Goal: Task Accomplishment & Management: Manage account settings

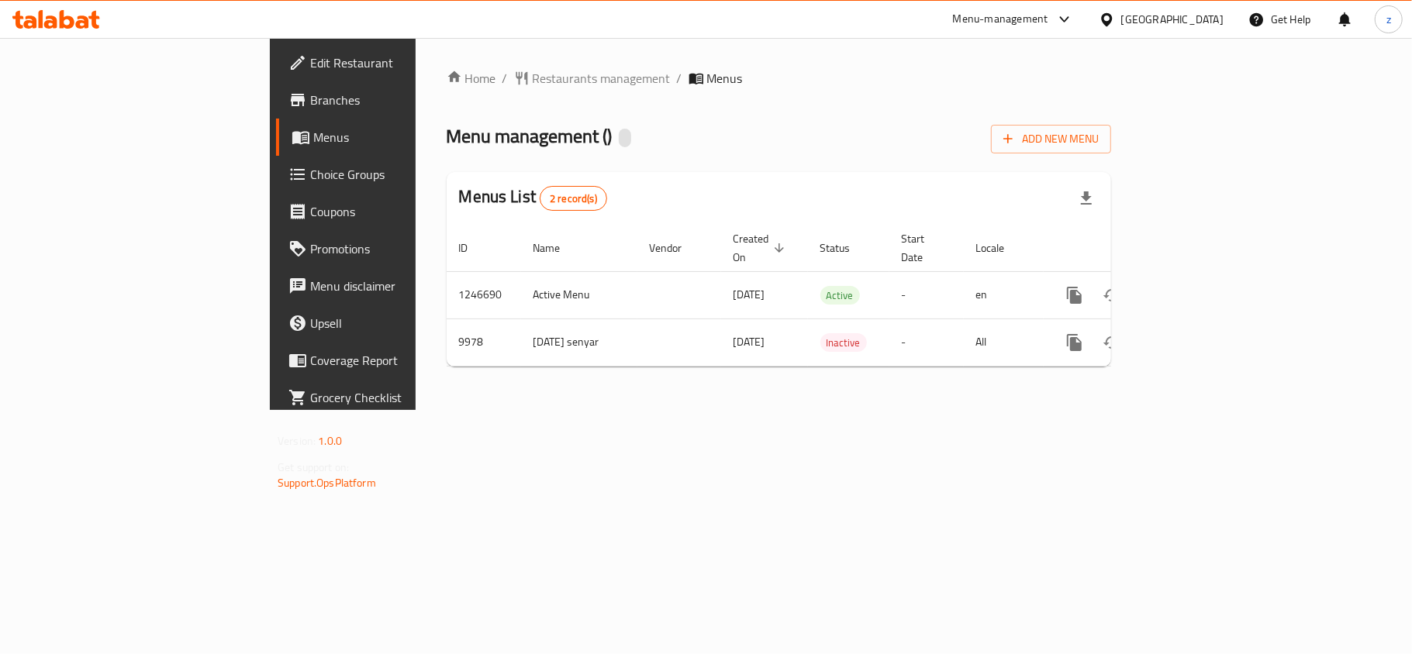
click at [569, 354] on div at bounding box center [706, 327] width 1412 height 654
click at [533, 74] on span "Restaurants management" at bounding box center [602, 78] width 138 height 19
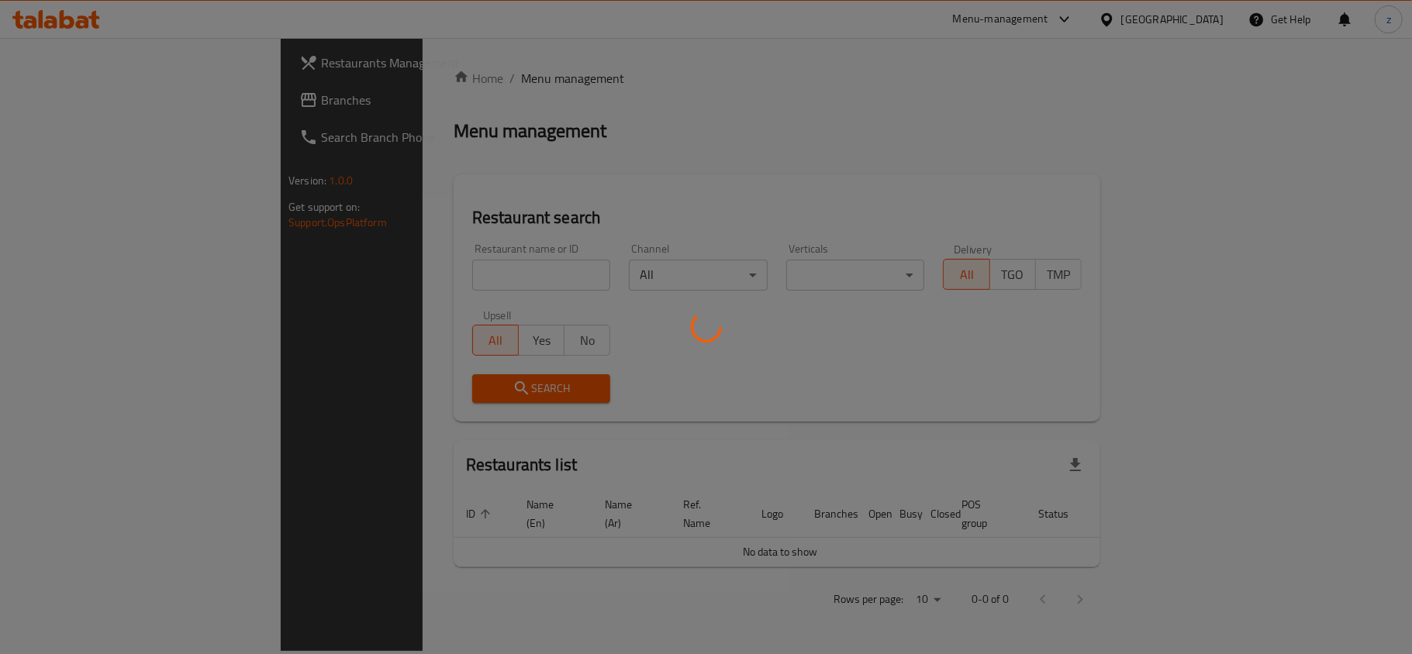
click at [406, 271] on div at bounding box center [706, 327] width 1412 height 654
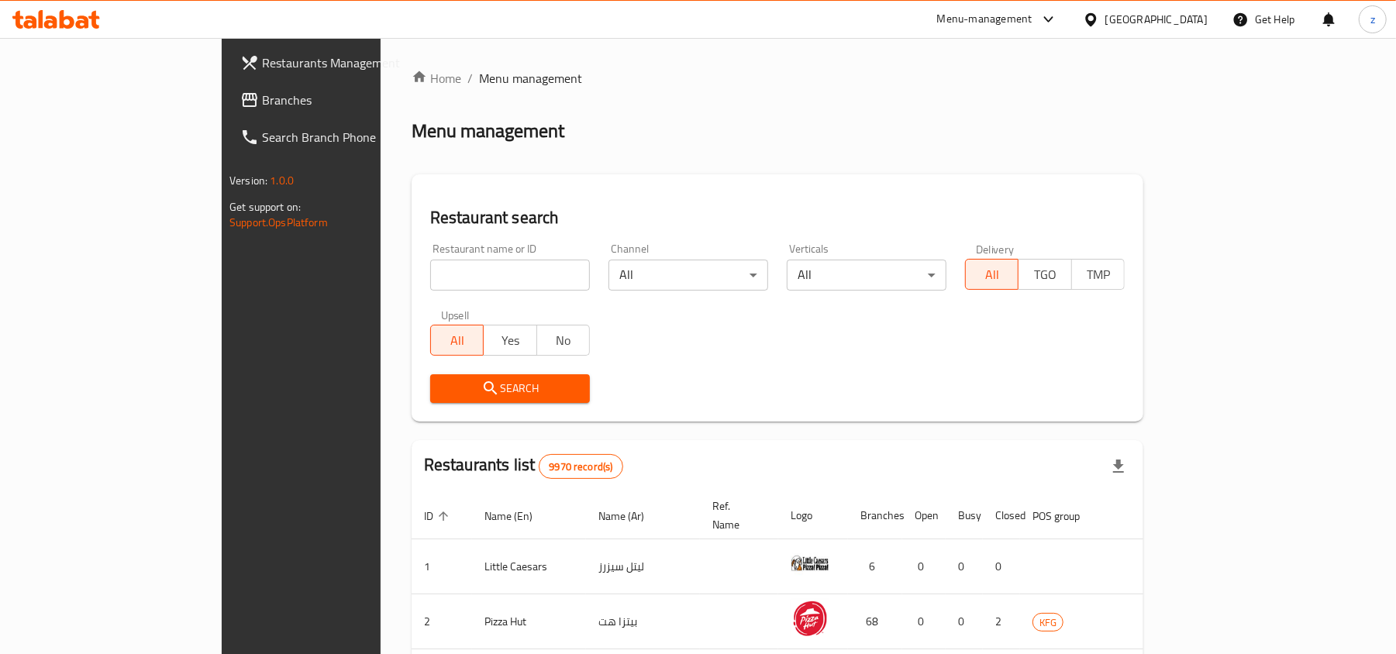
click at [430, 271] on input "search" at bounding box center [510, 275] width 160 height 31
paste input "6059"
type input "6059"
click button "Search" at bounding box center [510, 388] width 160 height 29
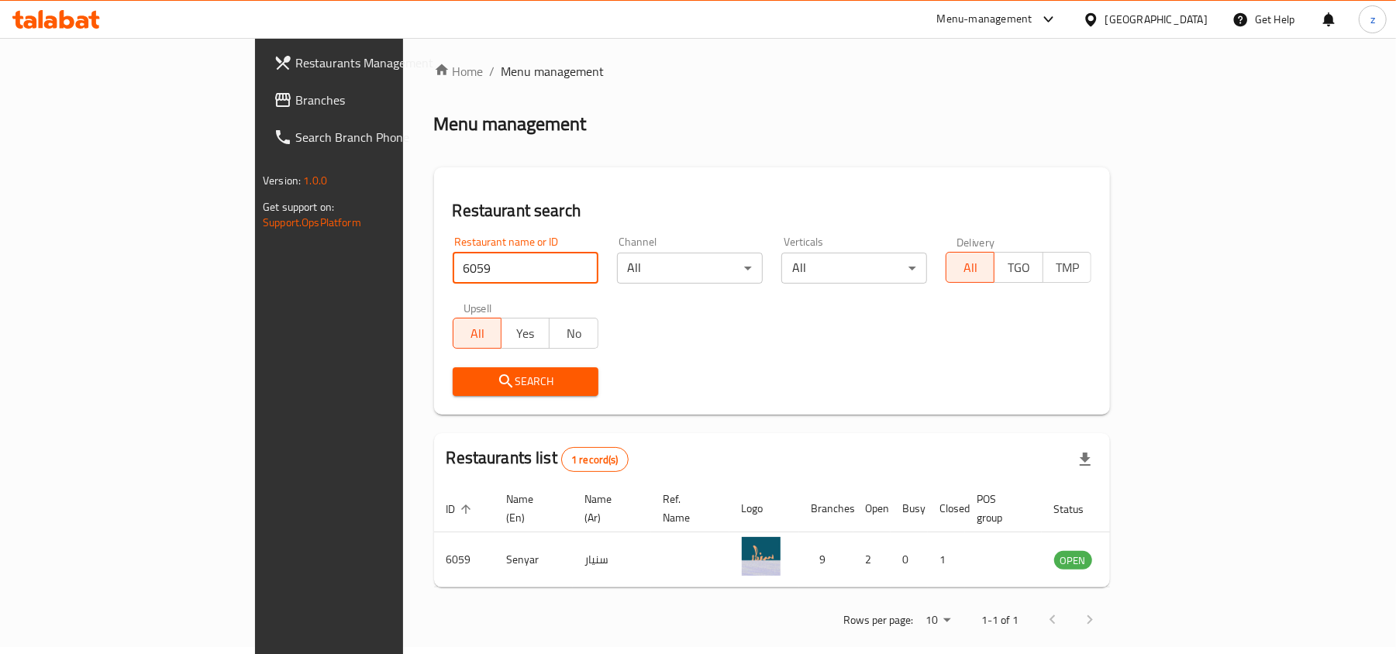
scroll to position [8, 0]
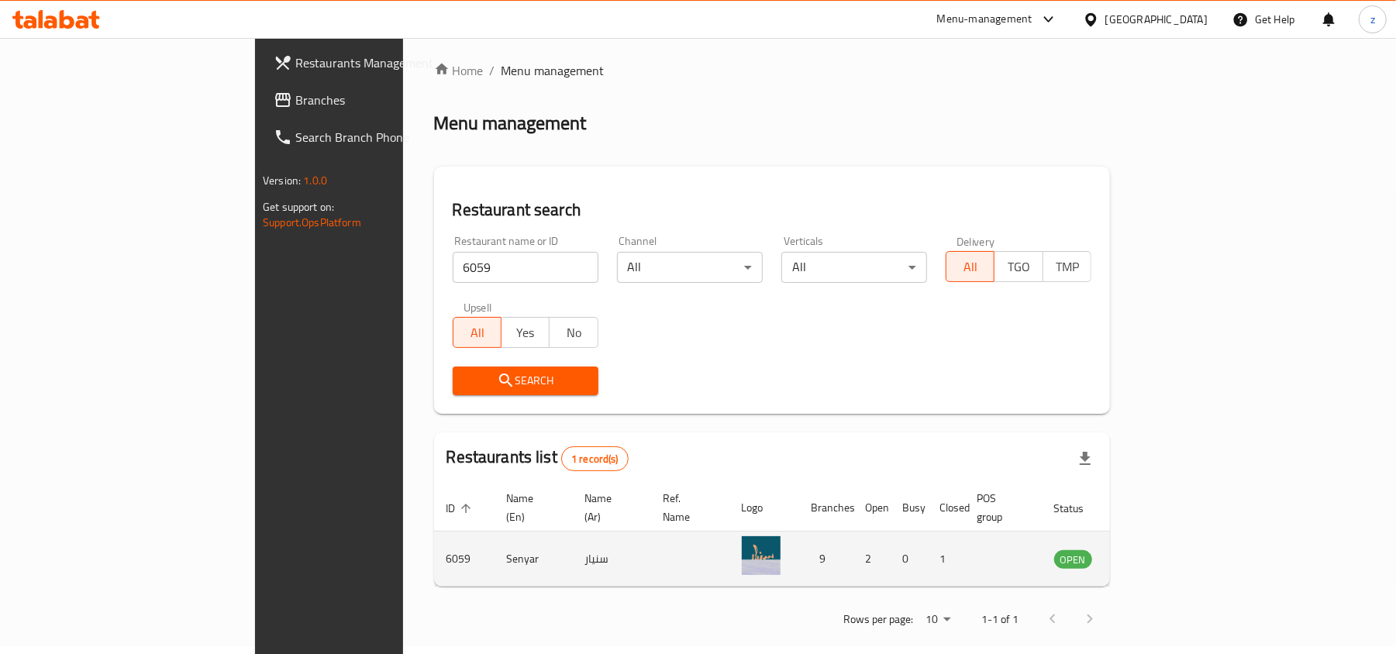
click at [1177, 540] on td "enhanced table" at bounding box center [1149, 559] width 53 height 55
click at [1154, 554] on icon "enhanced table" at bounding box center [1145, 560] width 17 height 13
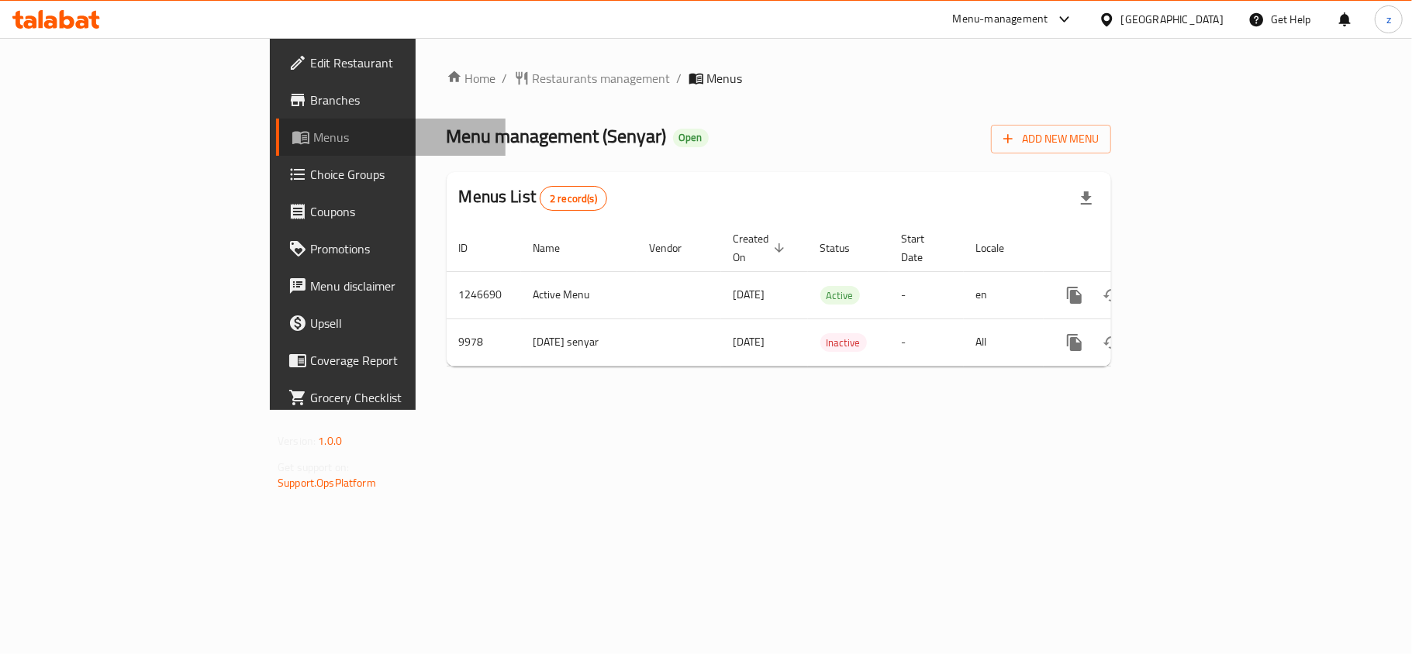
click at [313, 138] on span "Menus" at bounding box center [403, 137] width 180 height 19
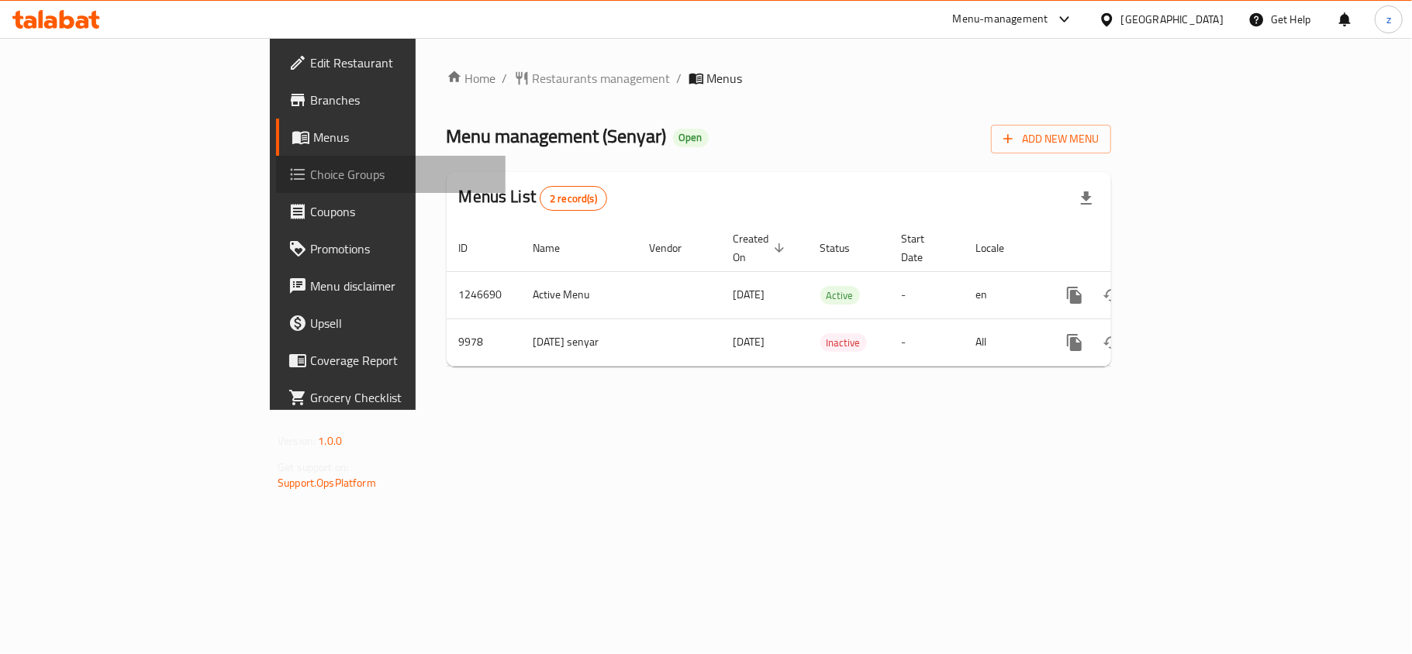
click at [310, 175] on span "Choice Groups" at bounding box center [401, 174] width 183 height 19
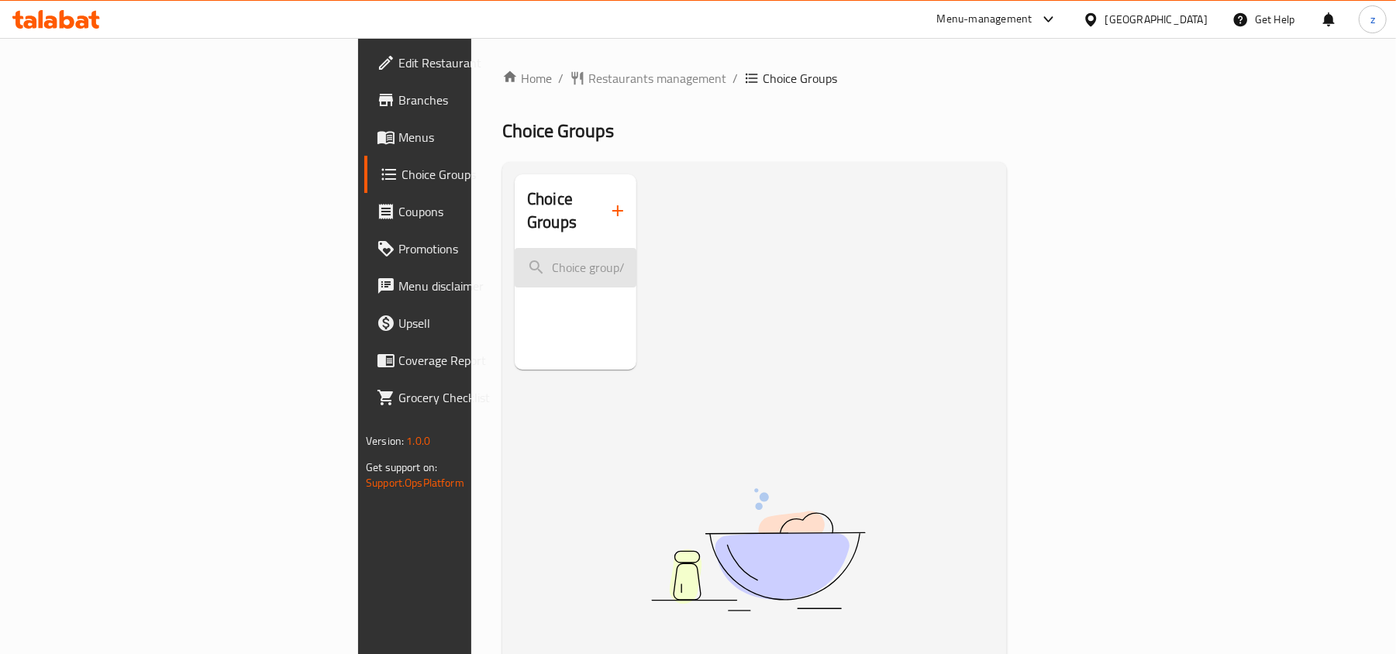
click at [515, 256] on input "search" at bounding box center [576, 268] width 122 height 40
paste input "Changes of Your choice"
type input "Changes of Your choice"
click at [402, 165] on span "Choice Groups" at bounding box center [491, 174] width 178 height 19
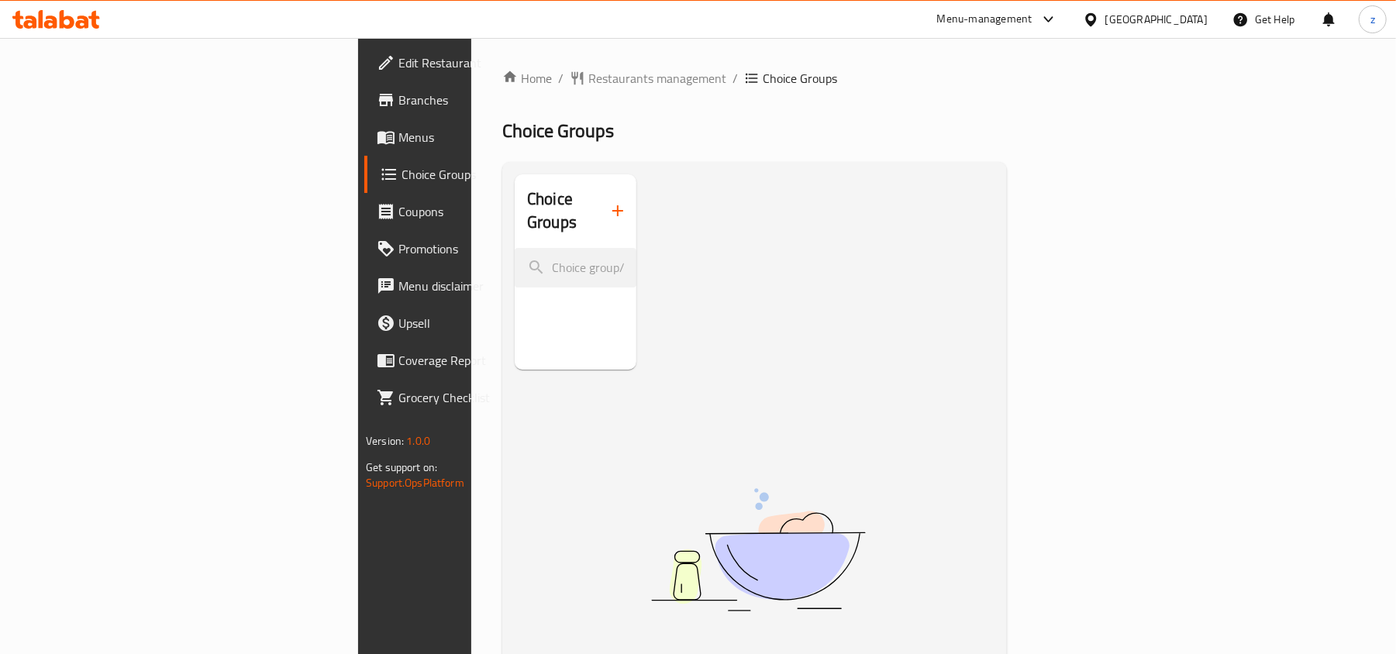
click at [402, 165] on span "Choice Groups" at bounding box center [491, 174] width 178 height 19
click at [399, 137] on span "Menus" at bounding box center [489, 137] width 181 height 19
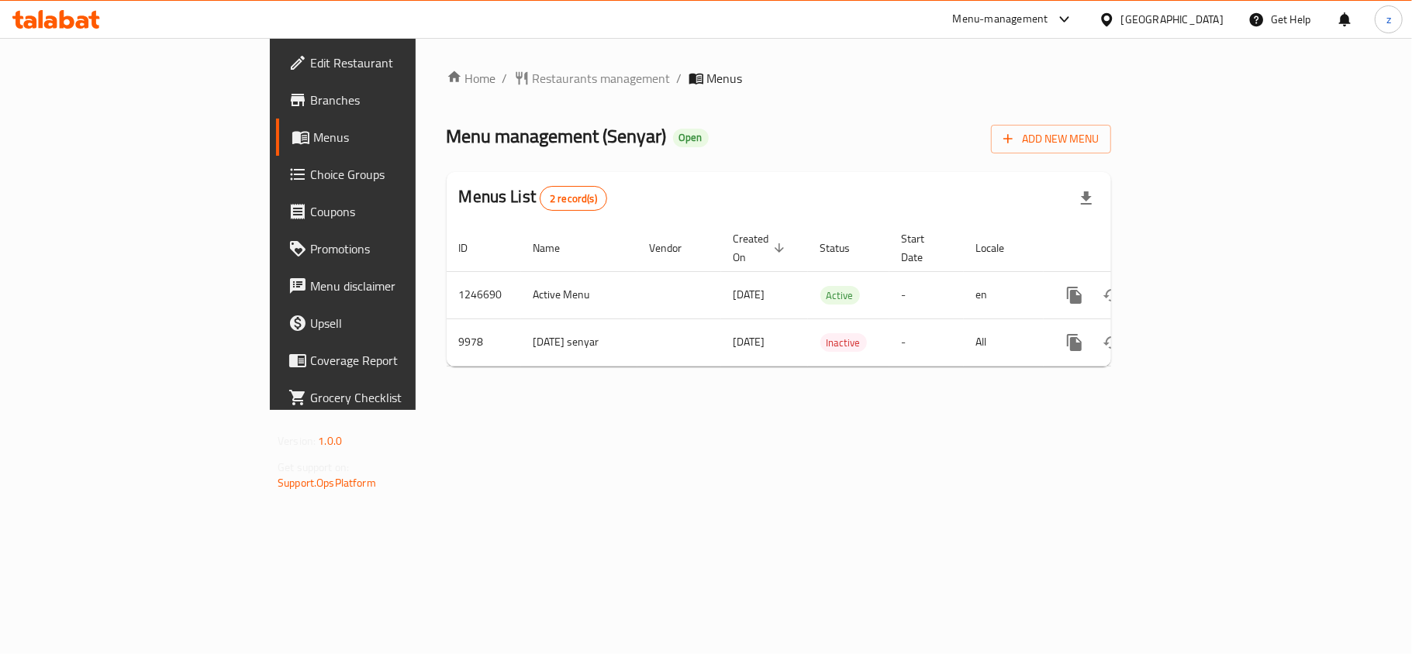
click at [310, 183] on span "Choice Groups" at bounding box center [401, 174] width 183 height 19
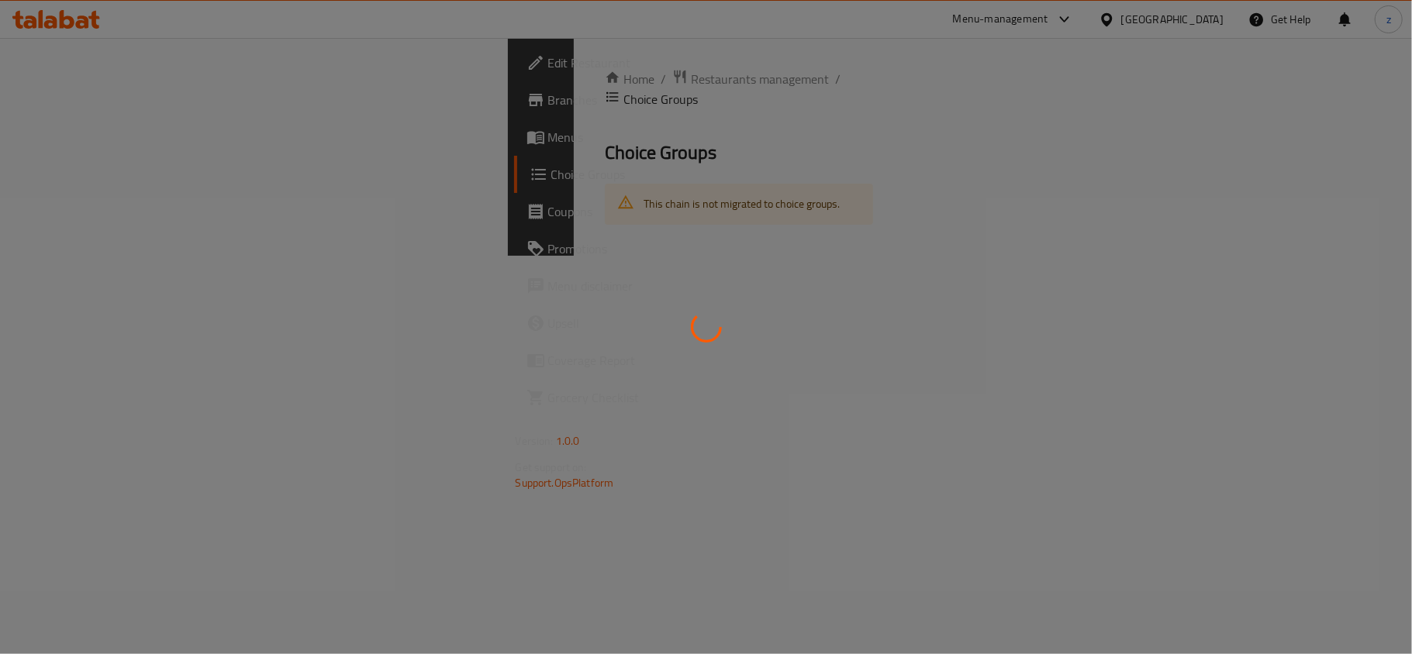
click at [947, 171] on div at bounding box center [706, 327] width 1412 height 654
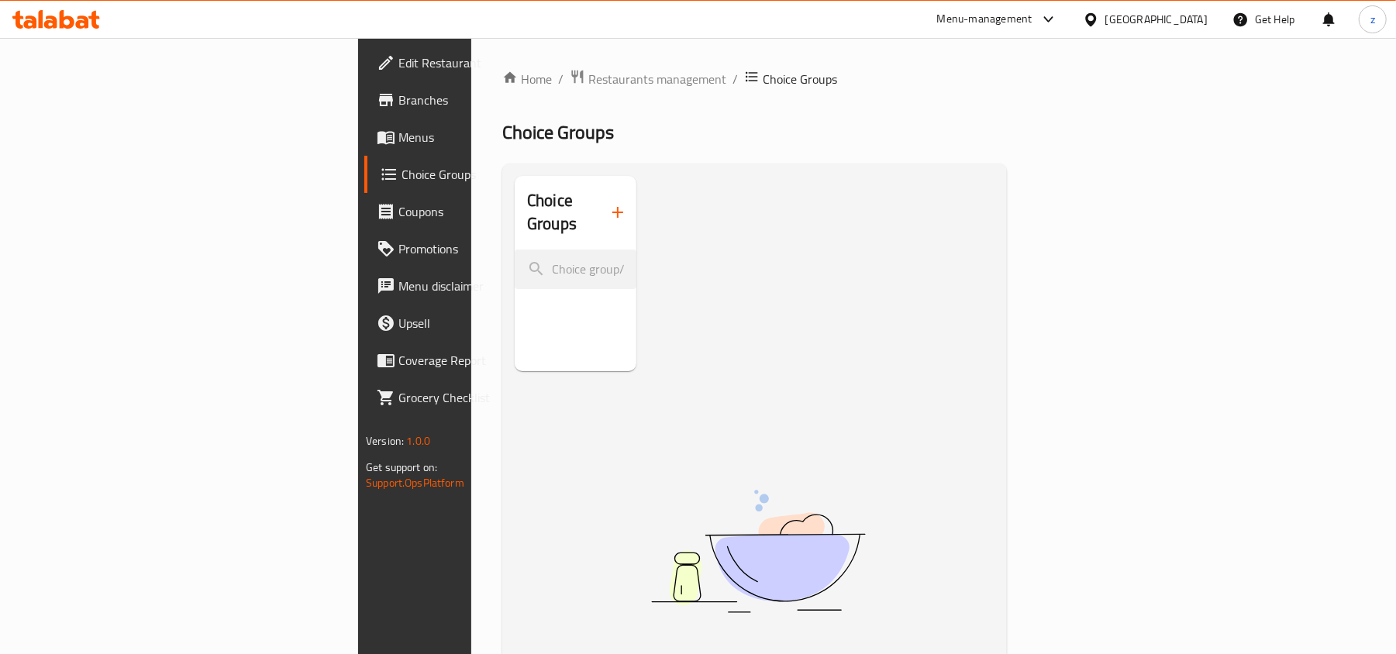
click at [87, 26] on icon at bounding box center [82, 22] width 13 height 13
